Goal: Find specific page/section: Find specific page/section

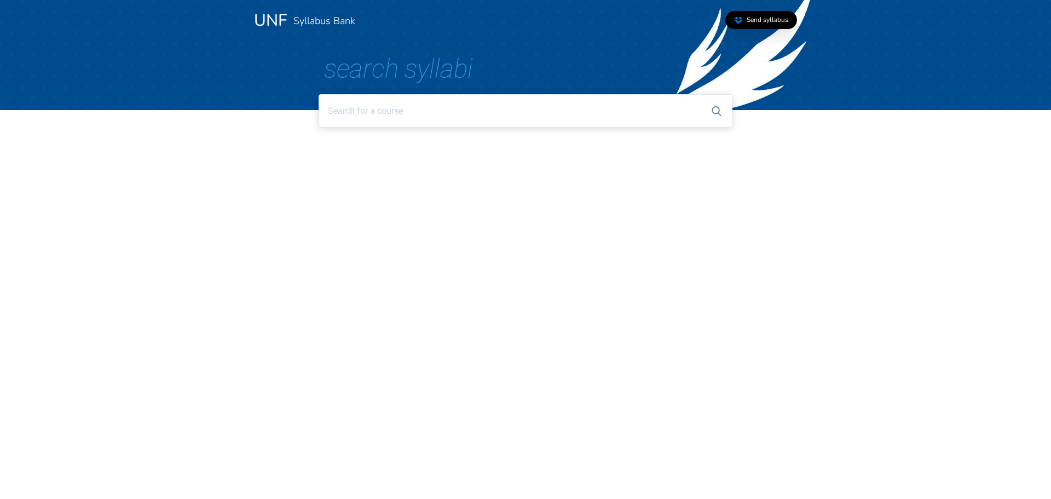
click at [370, 102] on input at bounding box center [525, 110] width 413 height 33
click at [383, 103] on input "mgf1993" at bounding box center [525, 110] width 413 height 33
type input "mgf1993"
